Goal: Go to known website: Access a specific website the user already knows

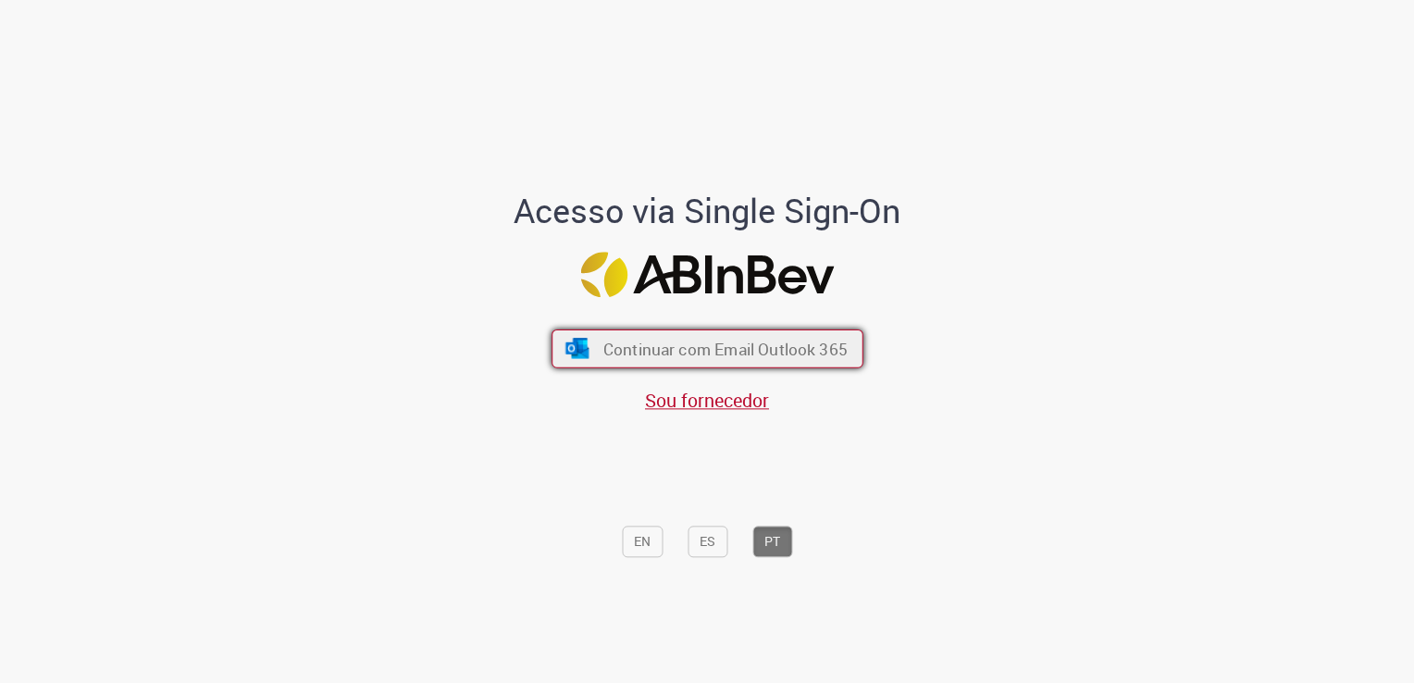
click at [708, 353] on span "Continuar com Email Outlook 365" at bounding box center [725, 349] width 244 height 21
